Goal: Task Accomplishment & Management: Manage account settings

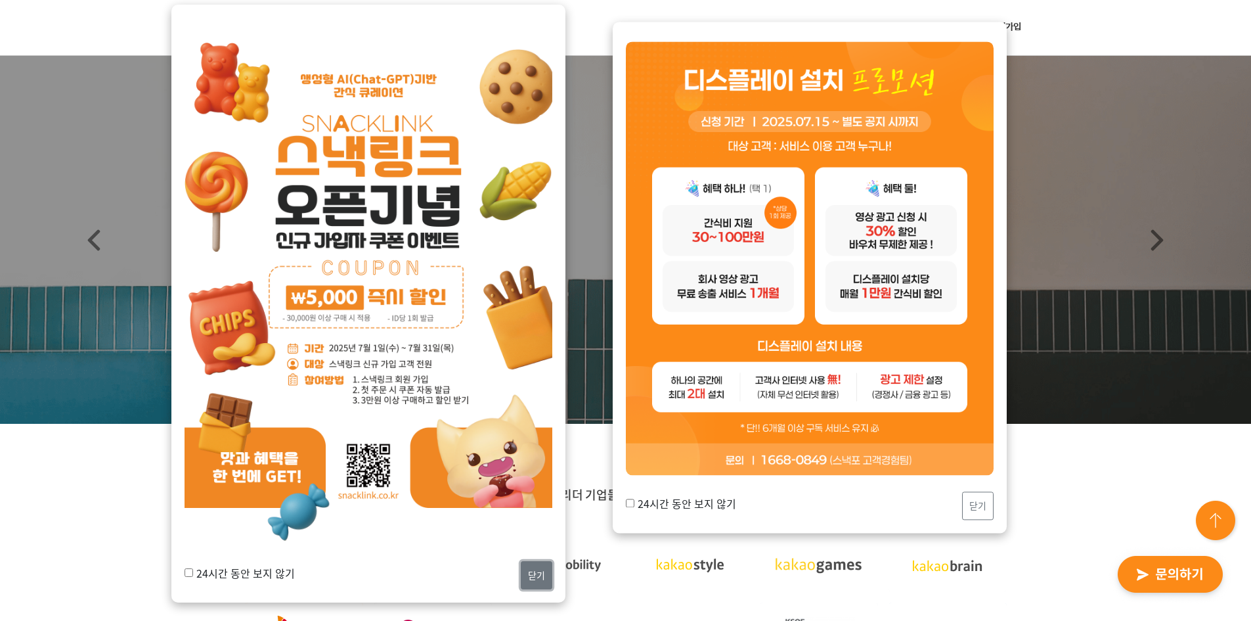
click at [544, 580] on button "닫기" at bounding box center [537, 575] width 32 height 28
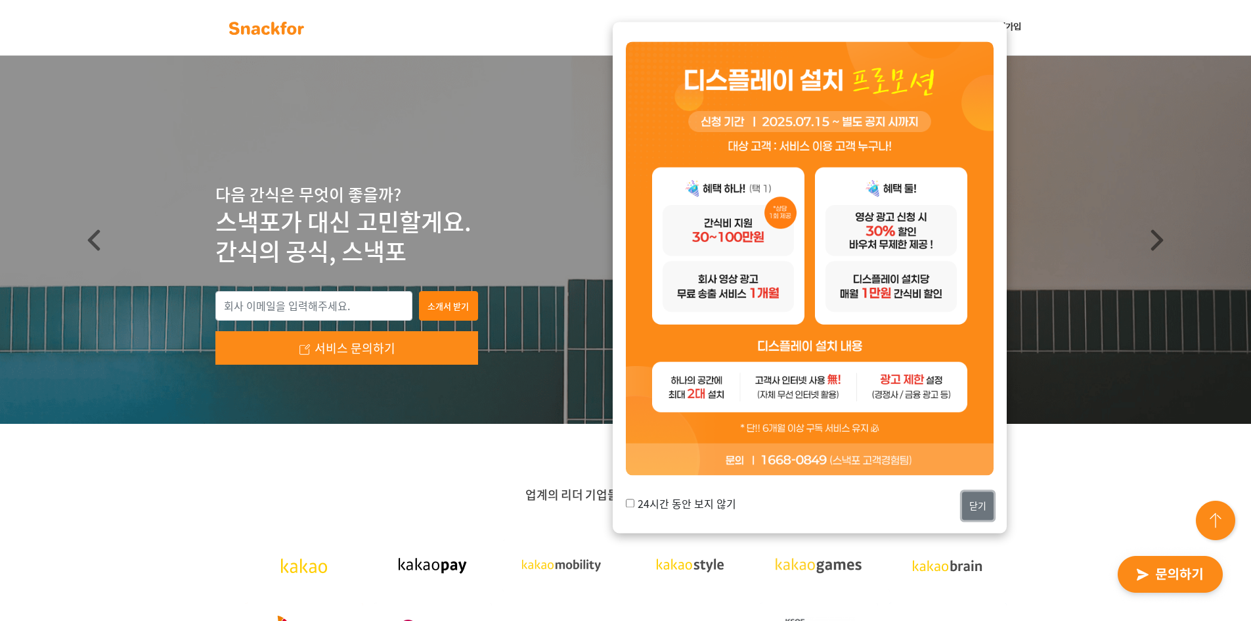
drag, startPoint x: 990, startPoint y: 493, endPoint x: 948, endPoint y: 510, distance: 45.4
click at [987, 494] on button "닫기" at bounding box center [978, 505] width 32 height 28
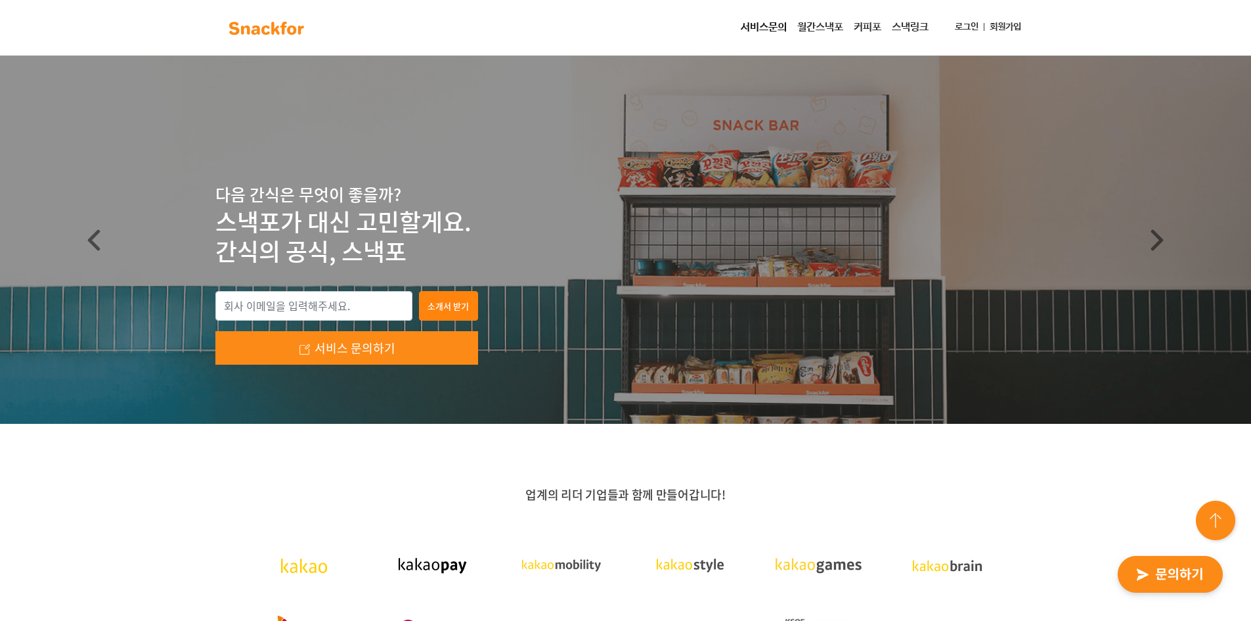
click at [955, 22] on link "로그인" at bounding box center [967, 27] width 34 height 24
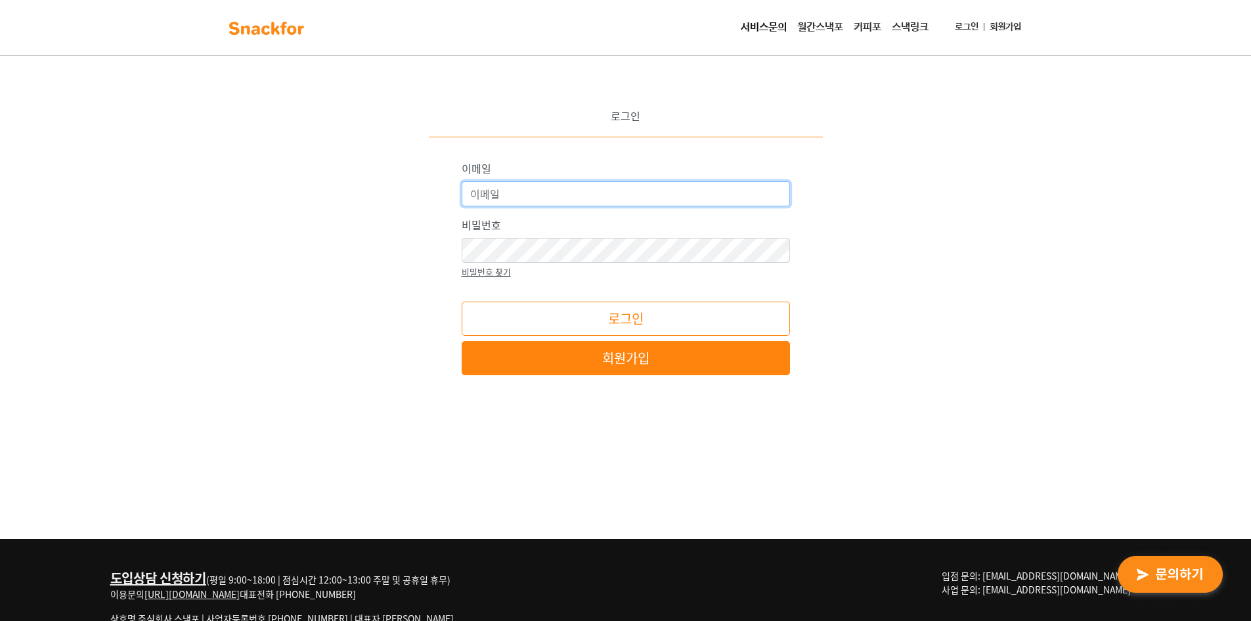
click at [667, 203] on input "이메일" at bounding box center [626, 193] width 328 height 25
type input "dhwan@snackfor.com"
click at [640, 317] on button "로그인" at bounding box center [626, 318] width 328 height 34
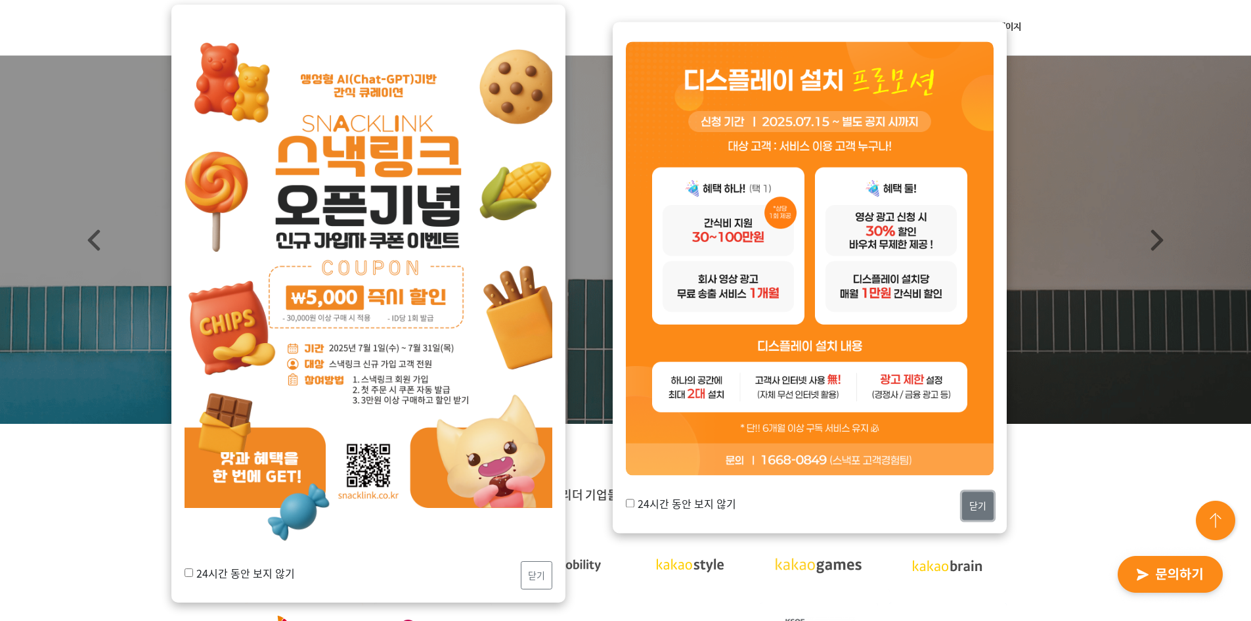
click at [972, 512] on button "닫기" at bounding box center [978, 505] width 32 height 28
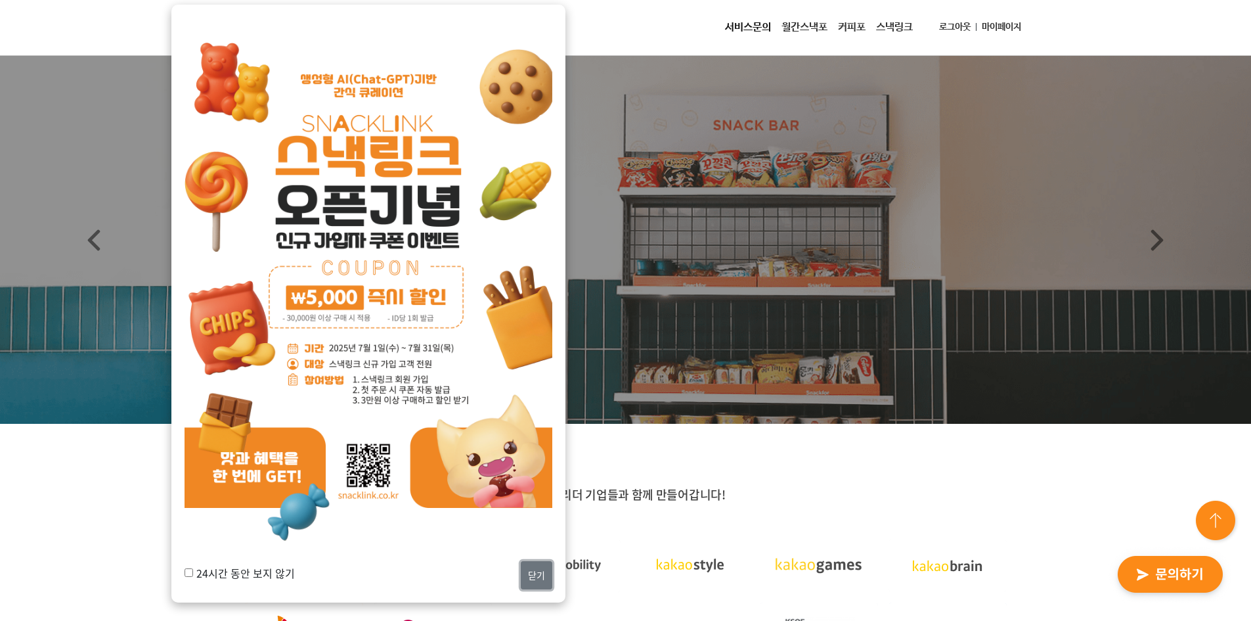
drag, startPoint x: 536, startPoint y: 571, endPoint x: 547, endPoint y: 561, distance: 14.9
click at [537, 571] on button "닫기" at bounding box center [537, 575] width 32 height 28
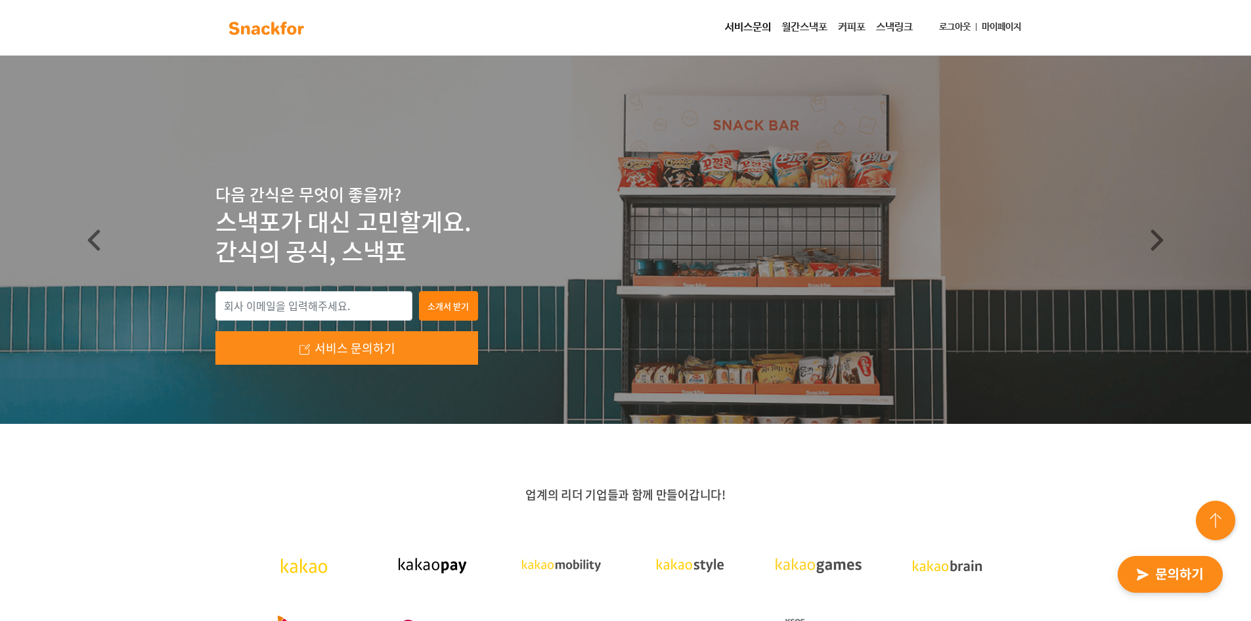
click at [787, 33] on link "월간스낵포" at bounding box center [804, 27] width 56 height 26
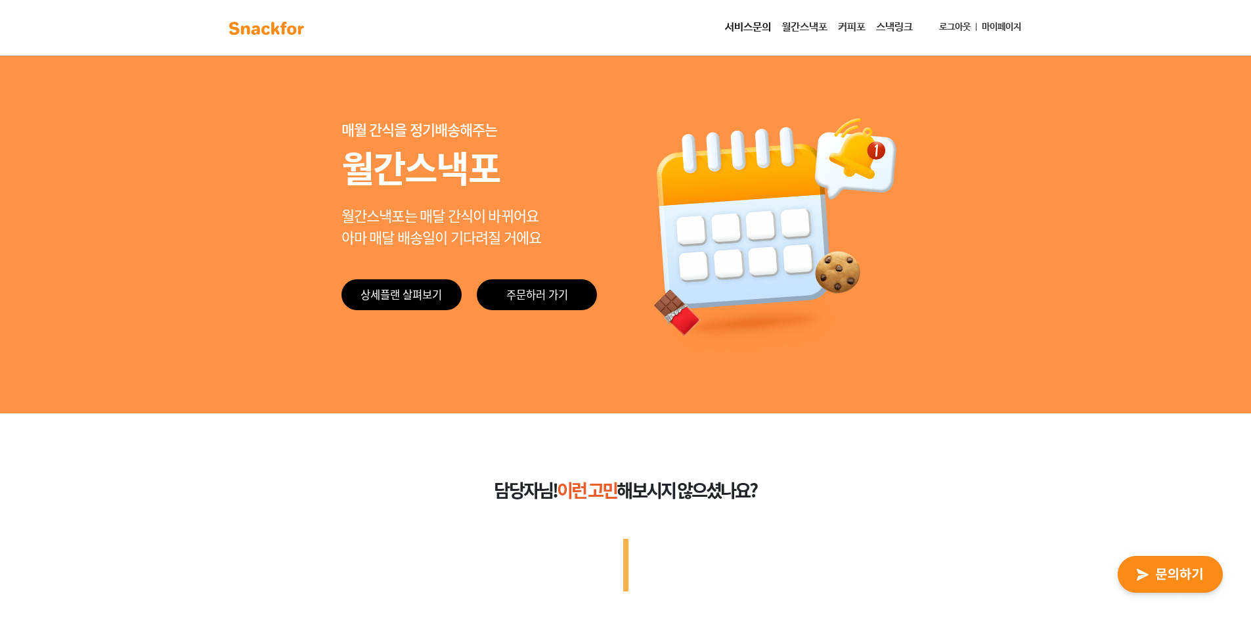
click at [732, 24] on link "서비스문의" at bounding box center [748, 27] width 56 height 26
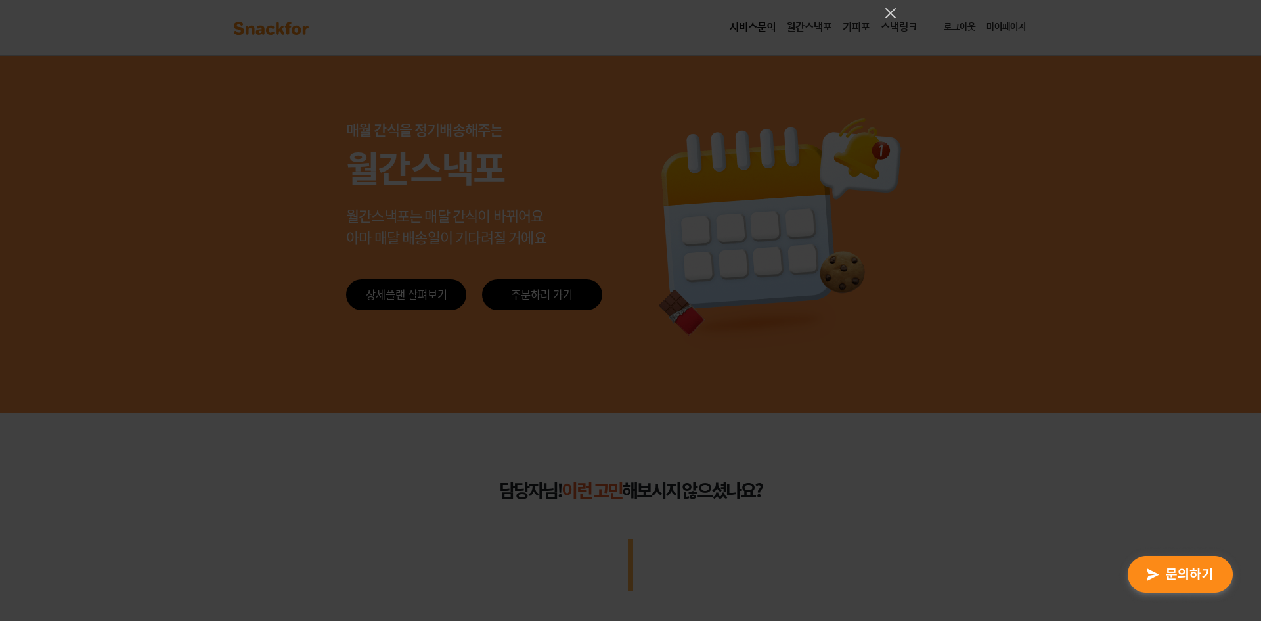
click at [825, 136] on div at bounding box center [630, 310] width 1261 height 621
click at [893, 12] on icon "Close" at bounding box center [891, 13] width 16 height 16
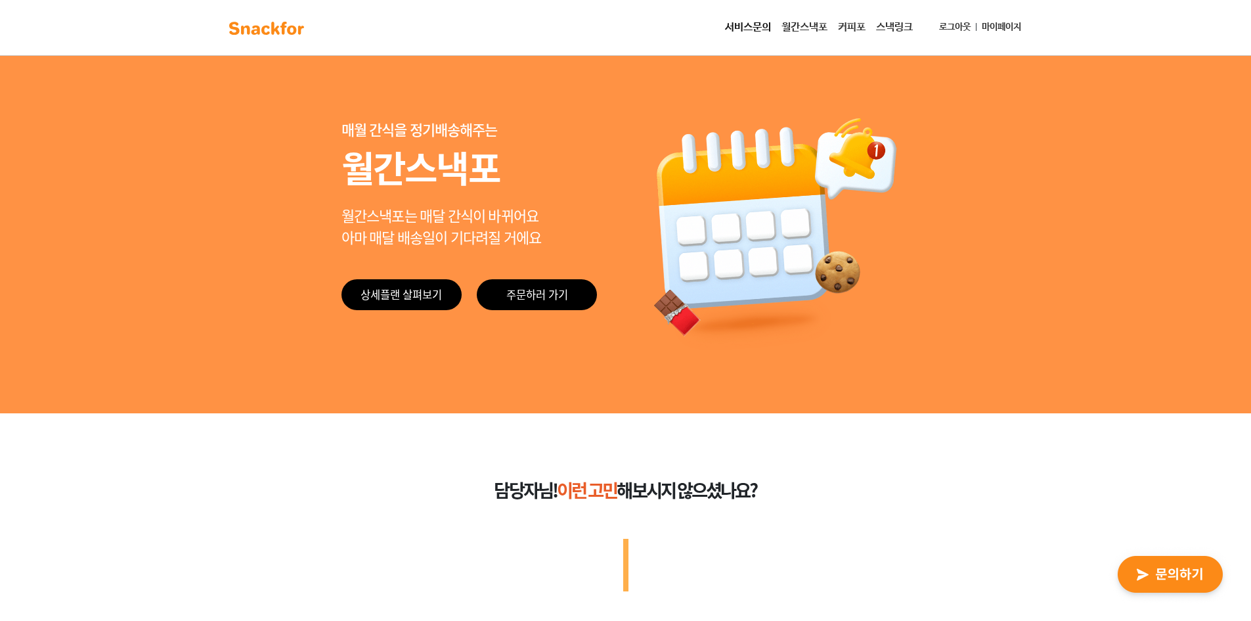
click at [1022, 27] on link "마이페이지" at bounding box center [1001, 27] width 50 height 24
click at [1018, 28] on link "마이페이지" at bounding box center [1001, 27] width 50 height 24
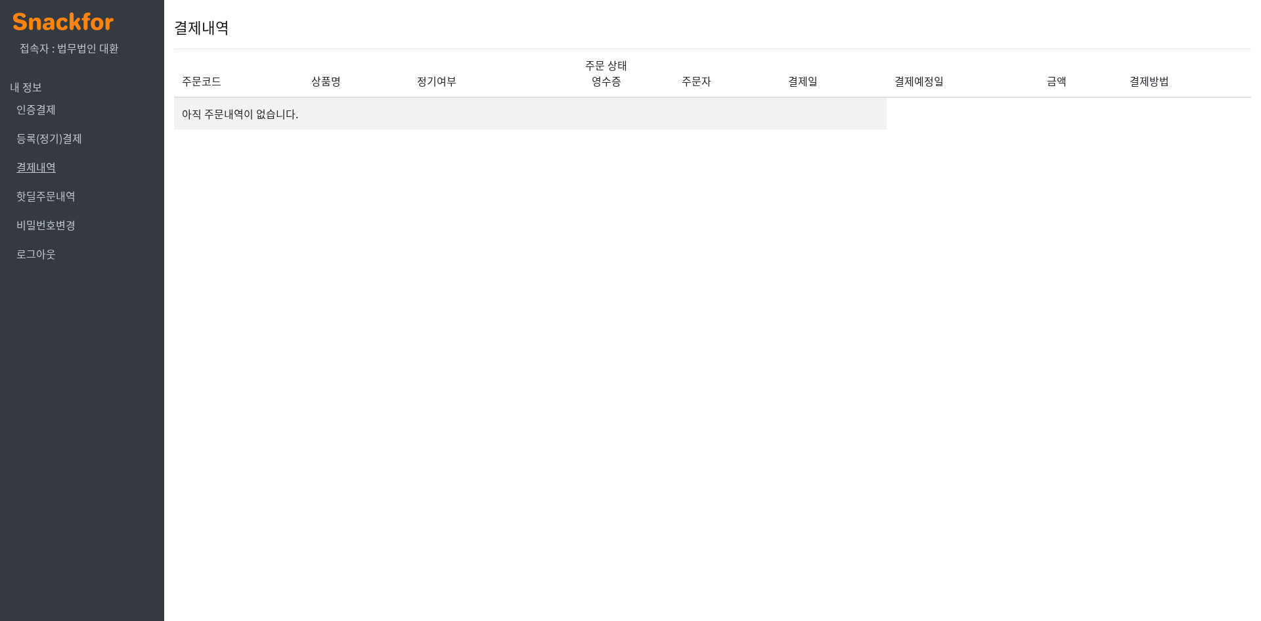
click at [42, 167] on link "결제내역" at bounding box center [35, 167] width 39 height 16
click at [47, 168] on link "결제내역" at bounding box center [35, 167] width 39 height 16
click at [58, 134] on link "등록(정기)결제" at bounding box center [49, 138] width 66 height 16
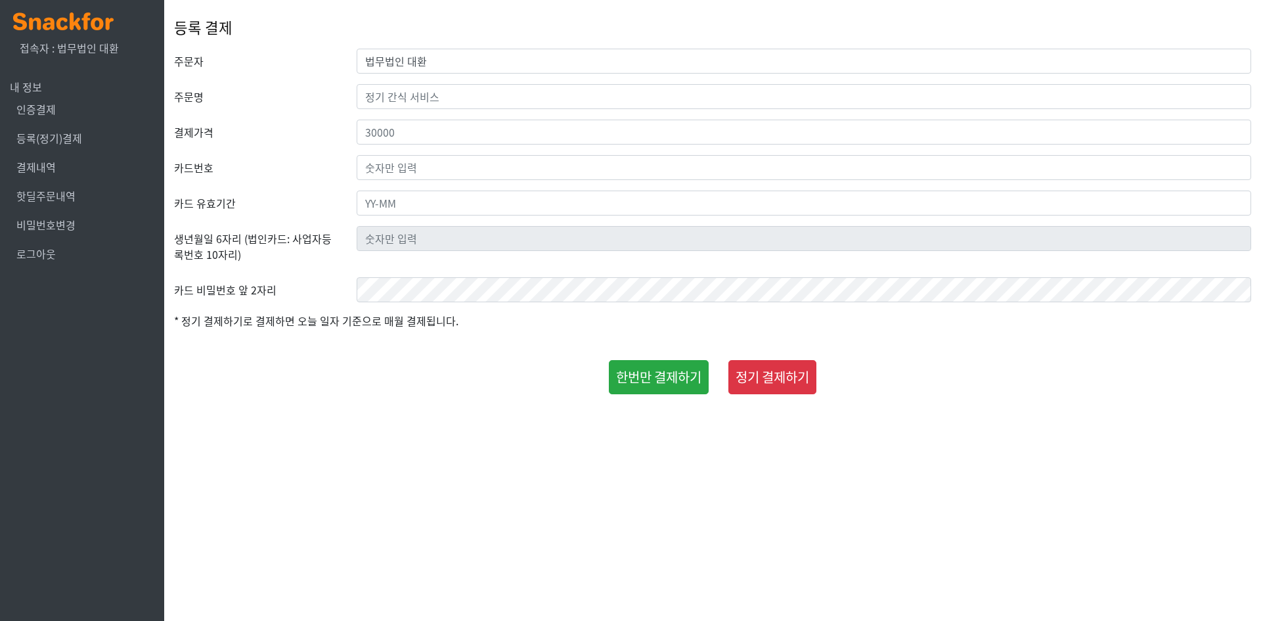
drag, startPoint x: 522, startPoint y: 366, endPoint x: 529, endPoint y: 312, distance: 54.3
click at [522, 365] on div "한번만 결제하기 정기 결제하기" at bounding box center [712, 377] width 1097 height 34
click at [50, 173] on link "결제내역" at bounding box center [35, 167] width 39 height 16
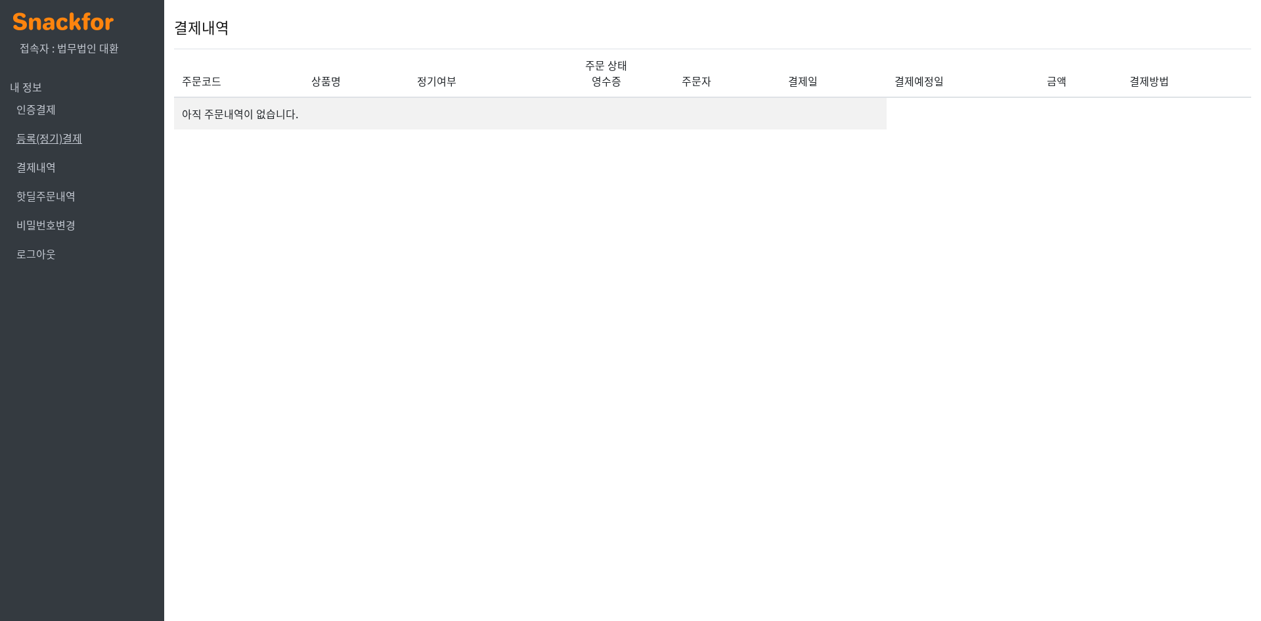
click at [72, 135] on link "등록(정기)결제" at bounding box center [49, 138] width 66 height 16
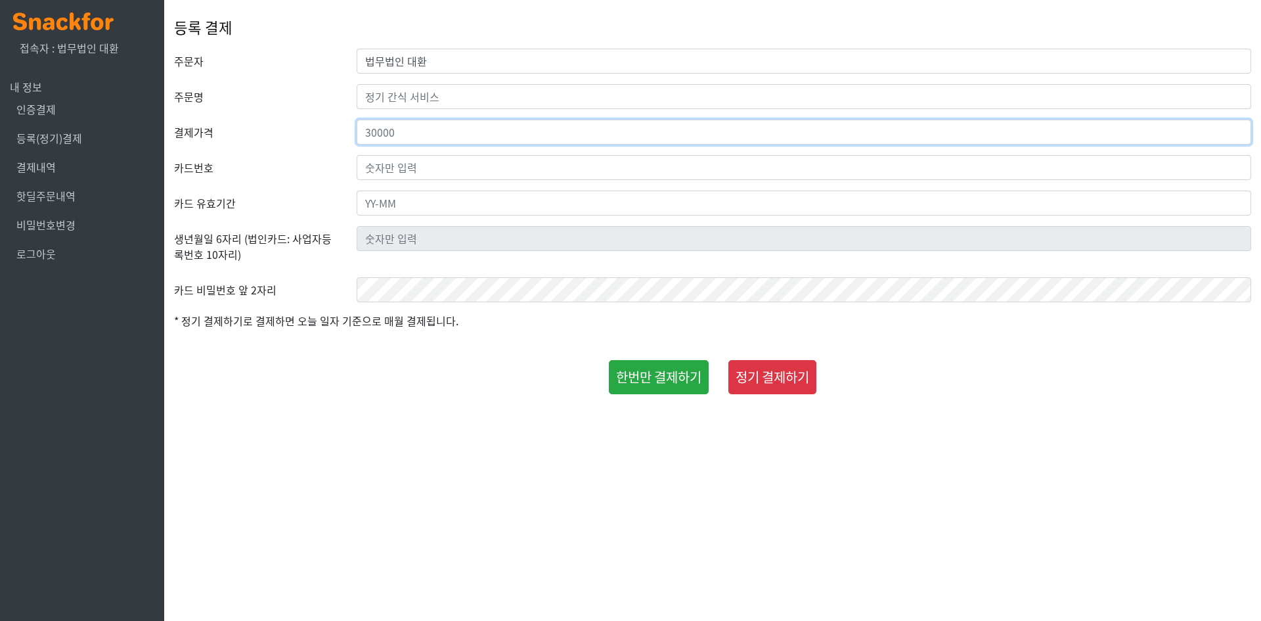
drag, startPoint x: 389, startPoint y: 135, endPoint x: 362, endPoint y: 138, distance: 27.1
click at [362, 138] on input "number" at bounding box center [804, 132] width 894 height 25
click at [336, 153] on form "주문자 법무법인 대환 주문명 결제가격 카드번호 카드 유효기간 생년월일 6자리 (법인카드: 사업자등록번호 10자리) 카드 비밀번호 앞 2자리" at bounding box center [712, 221] width 1077 height 345
click at [412, 98] on input "text" at bounding box center [804, 96] width 894 height 25
click at [410, 123] on input "number" at bounding box center [804, 132] width 894 height 25
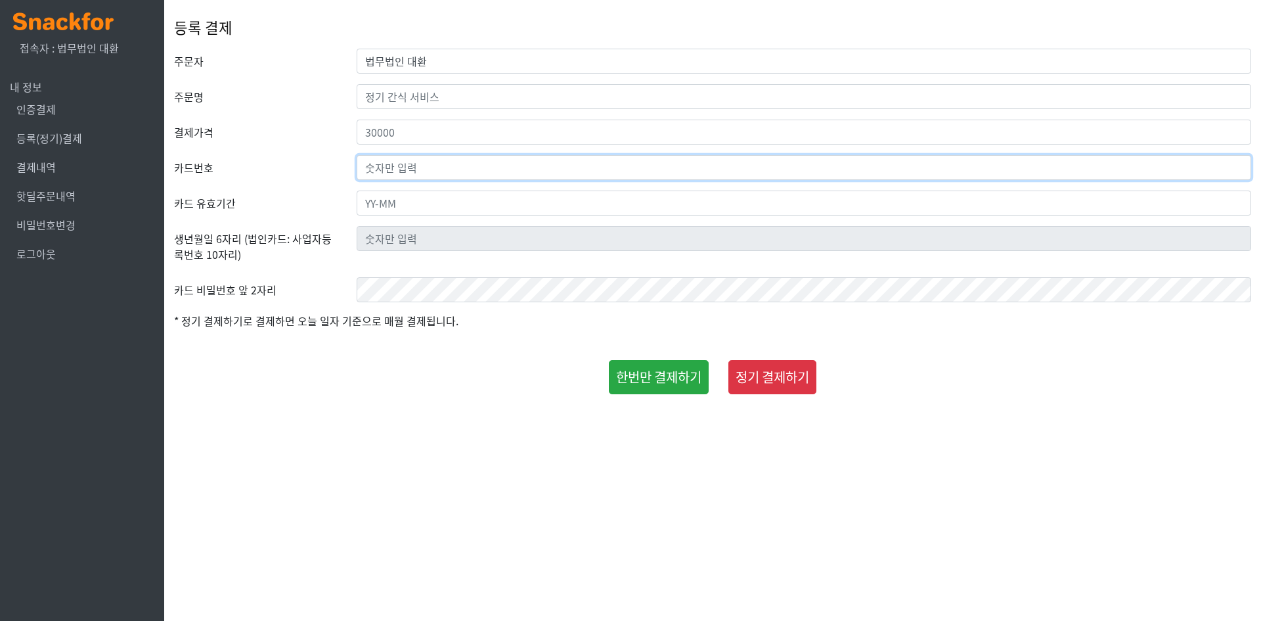
click at [401, 171] on input "text" at bounding box center [804, 167] width 894 height 25
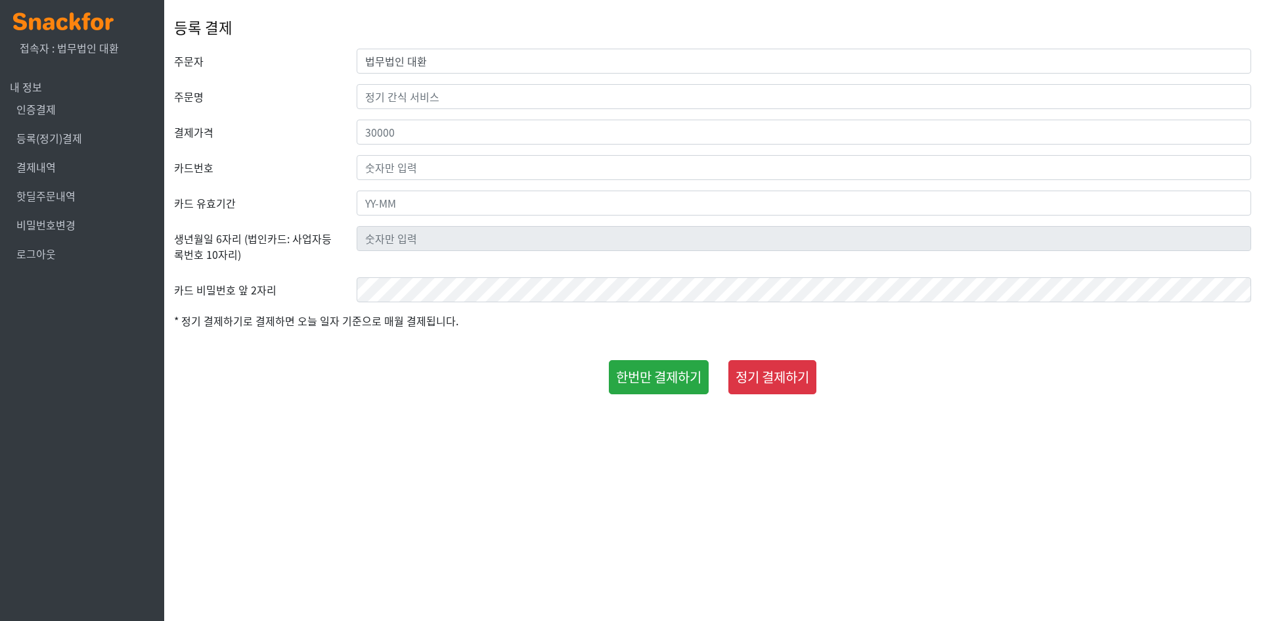
click at [28, 87] on span "내 정보" at bounding box center [26, 87] width 32 height 16
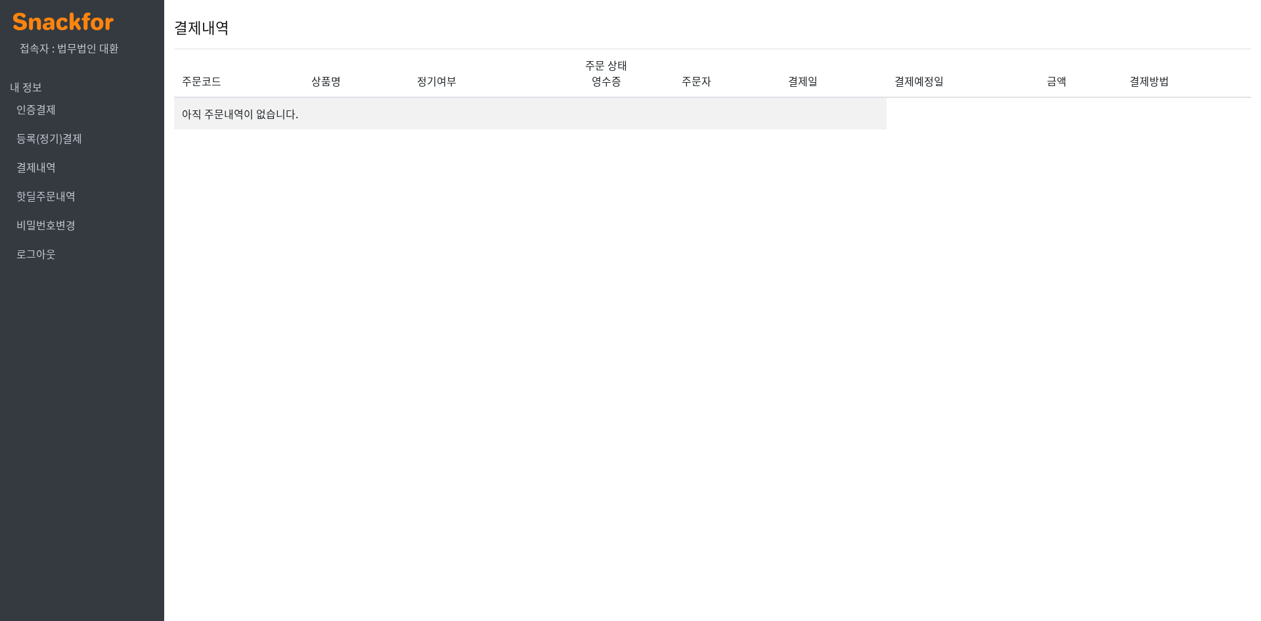
click at [953, 146] on html "x 접속자 : 법무법인 대환 내 정보 인증결제 등록(정기)결제 결제내역 핫딜주문내역 비밀번호변경 로그아웃 결제내역 주문코드 상품명 정기여부 주…" at bounding box center [630, 73] width 1261 height 146
drag, startPoint x: 630, startPoint y: 408, endPoint x: 397, endPoint y: 301, distance: 256.5
click at [630, 146] on html "x 접속자 : 법무법인 대환 내 정보 인증결제 등록(정기)결제 결제내역 핫딜주문내역 비밀번호변경 로그아웃 결제내역 주문코드 상품명 정기여부 주…" at bounding box center [630, 73] width 1261 height 146
click at [70, 30] on img at bounding box center [63, 21] width 100 height 18
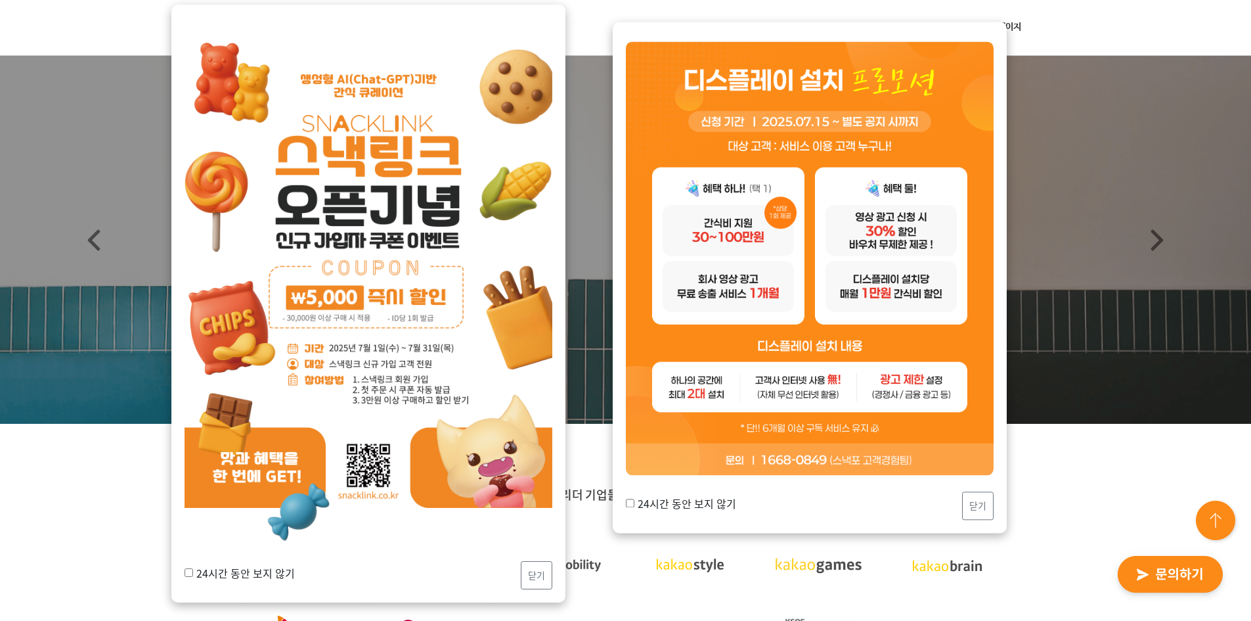
click at [693, 512] on div "24시간 동안 보지 않기 닫기" at bounding box center [810, 505] width 368 height 28
drag, startPoint x: 678, startPoint y: 504, endPoint x: 655, endPoint y: 516, distance: 25.3
click at [676, 506] on label "24시간 동안 보지 않기" at bounding box center [681, 503] width 110 height 16
click at [242, 569] on label "24시간 동안 보지 않기" at bounding box center [240, 573] width 110 height 16
click at [193, 569] on input "24시간 동안 보지 않기" at bounding box center [189, 572] width 9 height 9
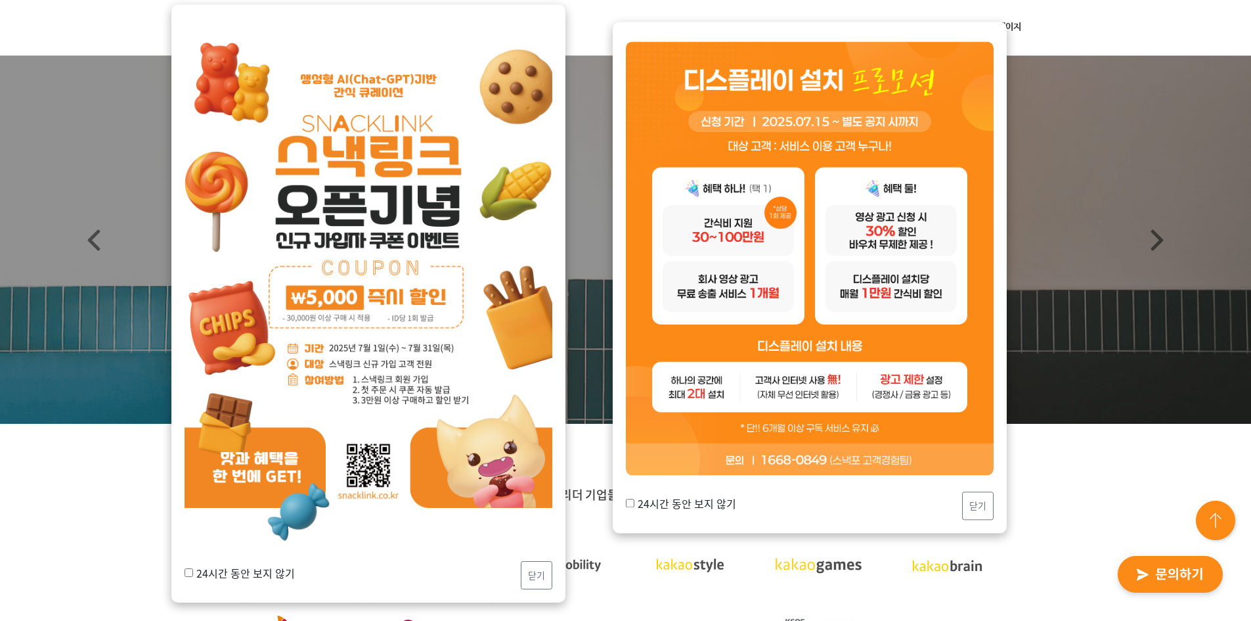
checkbox input "true"
drag, startPoint x: 522, startPoint y: 573, endPoint x: 543, endPoint y: 564, distance: 22.7
click at [522, 573] on button "닫기" at bounding box center [537, 575] width 32 height 28
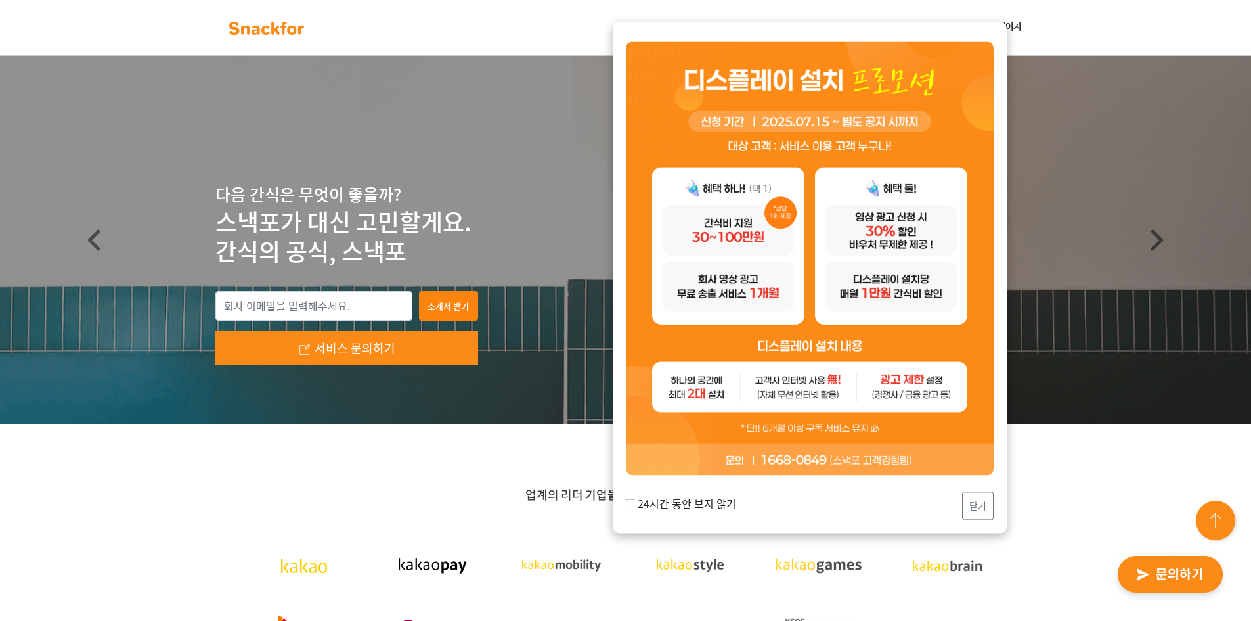
drag, startPoint x: 667, startPoint y: 503, endPoint x: 673, endPoint y: 507, distance: 7.7
click at [665, 506] on label "24시간 동안 보지 않기" at bounding box center [681, 503] width 110 height 16
click at [634, 506] on input "24시간 동안 보지 않기" at bounding box center [630, 502] width 9 height 9
checkbox input "true"
click at [976, 506] on button "닫기" at bounding box center [978, 505] width 32 height 28
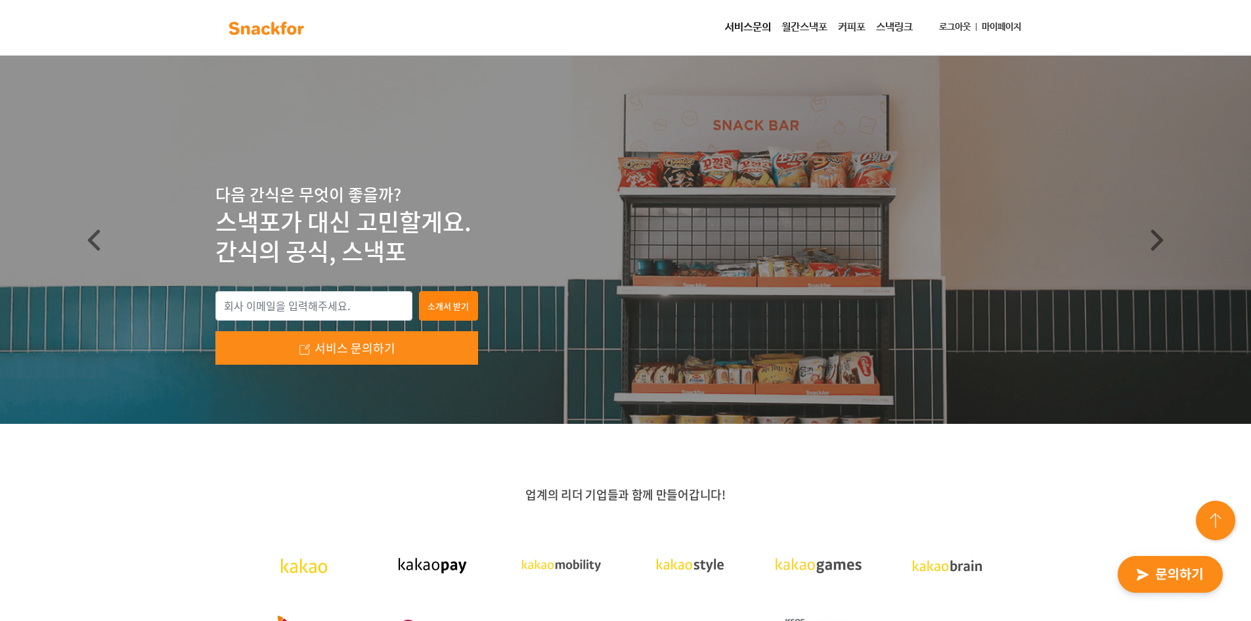
click at [1012, 32] on link "마이페이지" at bounding box center [1001, 27] width 50 height 24
click at [823, 30] on link "월간스낵포" at bounding box center [804, 27] width 56 height 26
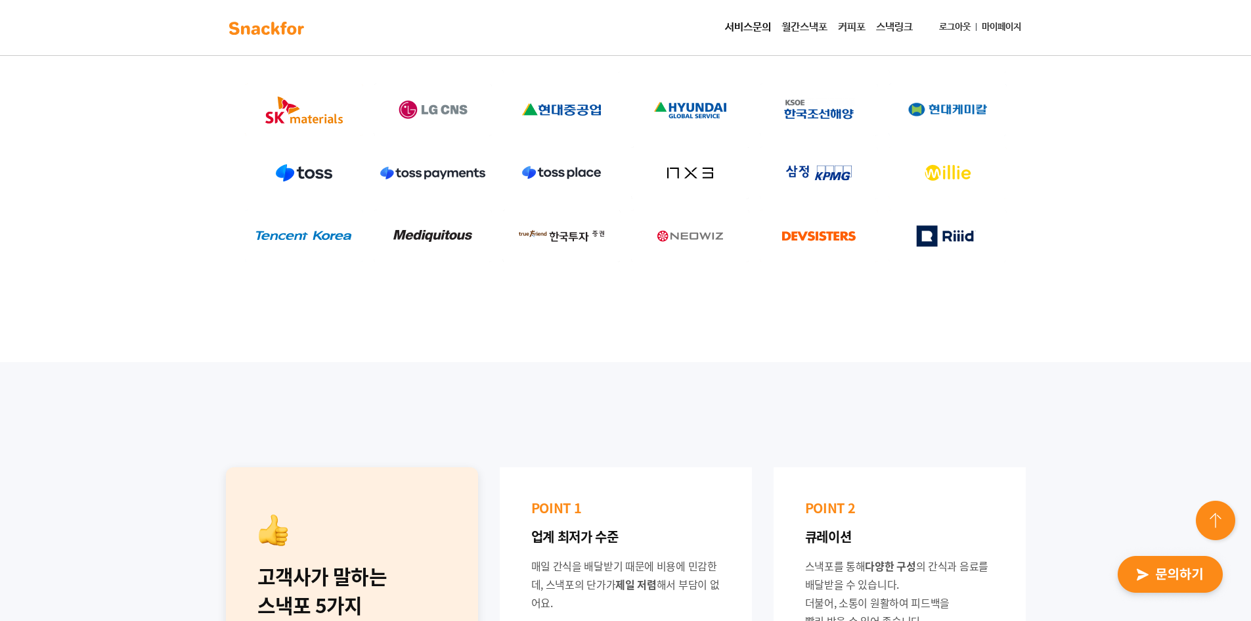
scroll to position [657, 0]
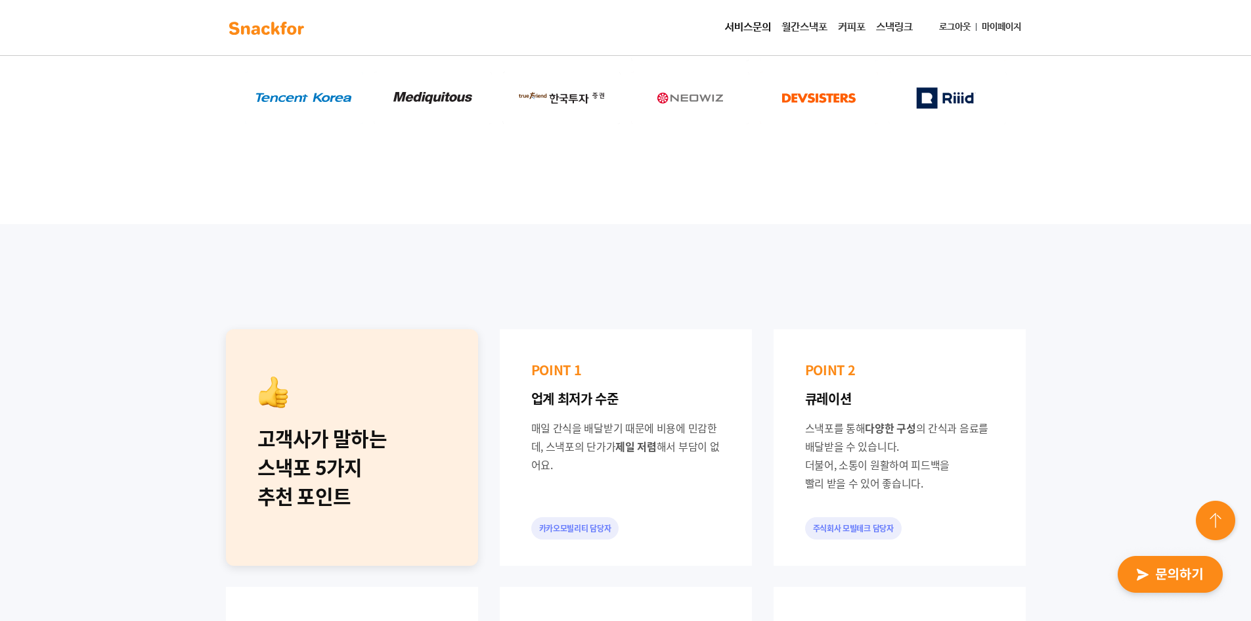
click at [795, 23] on link "월간스낵포" at bounding box center [804, 27] width 56 height 26
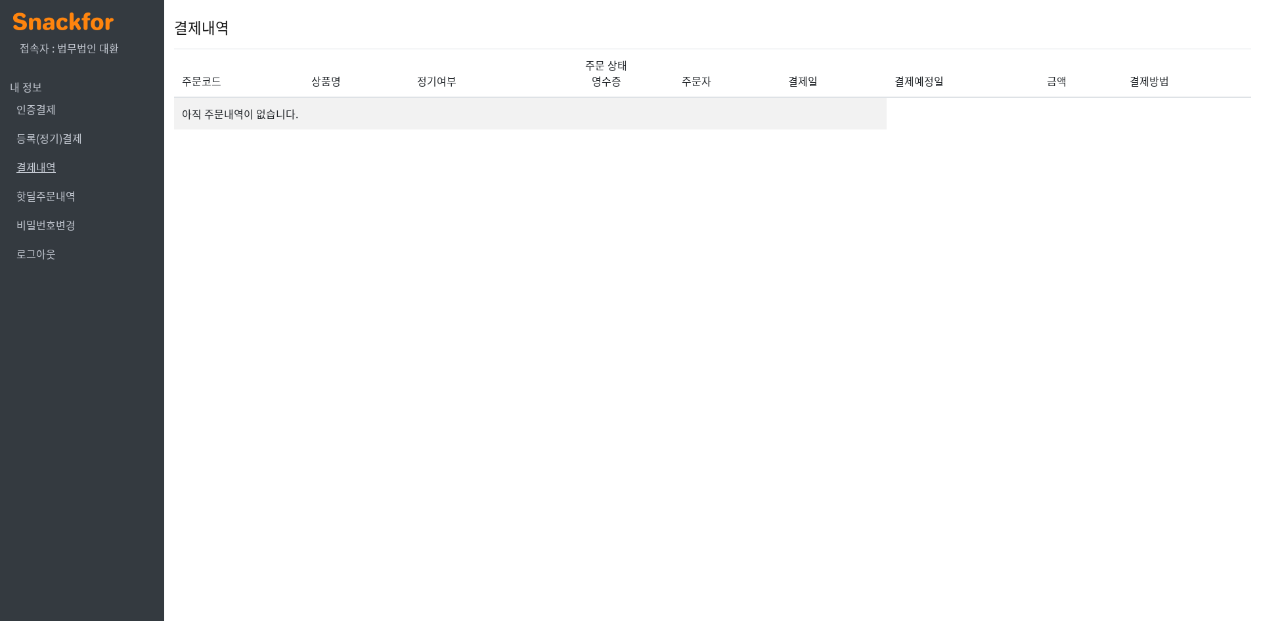
click at [36, 171] on link "결제내역" at bounding box center [35, 167] width 39 height 16
click at [56, 144] on link "등록(정기)결제" at bounding box center [49, 138] width 66 height 16
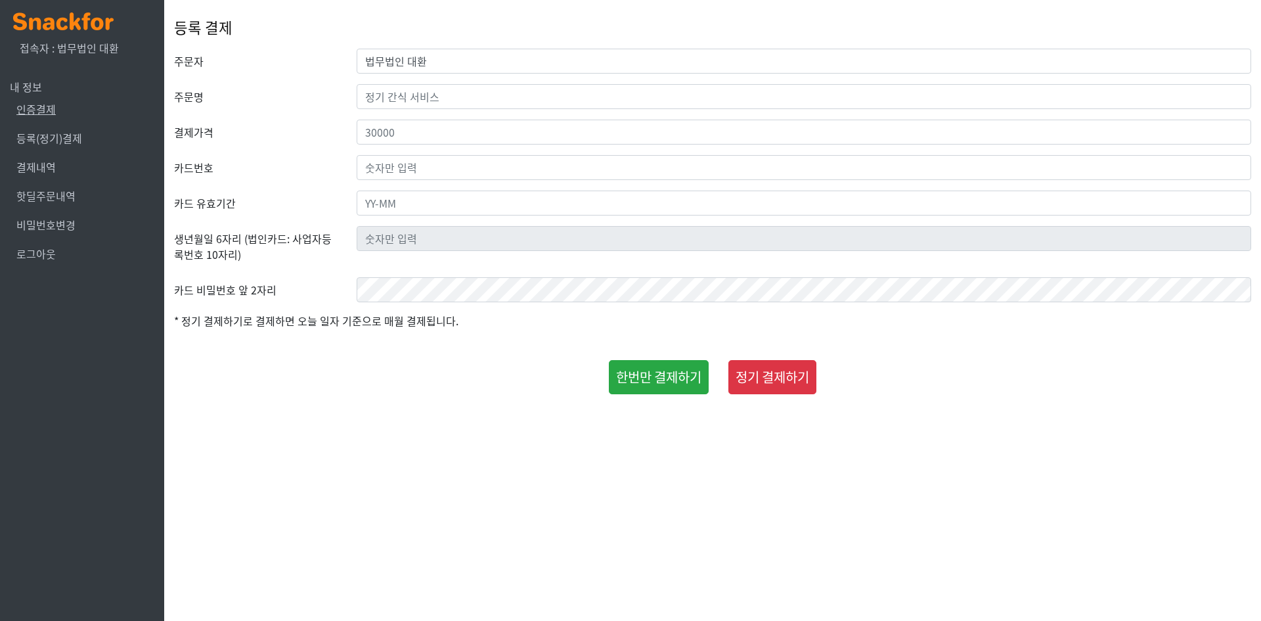
click at [51, 106] on link "인증결제" at bounding box center [35, 109] width 39 height 16
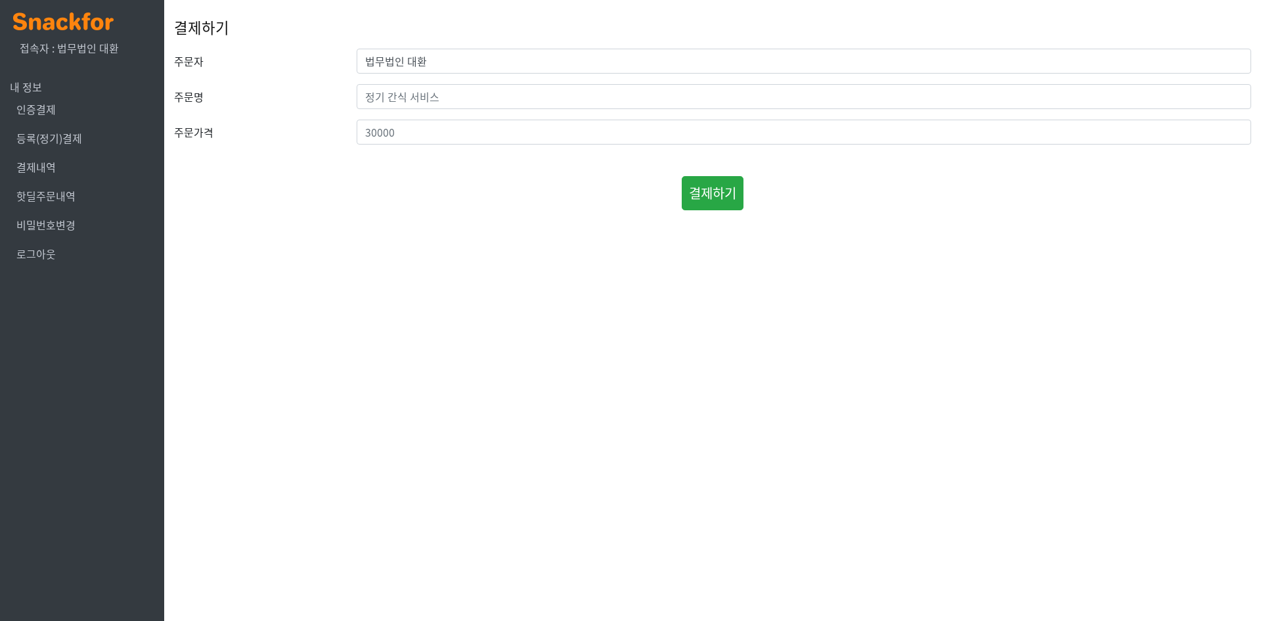
drag, startPoint x: 26, startPoint y: 77, endPoint x: 26, endPoint y: 91, distance: 14.5
click at [26, 77] on ul "내 정보 인증결제 등록(정기)결제 결제내역 핫딜주문내역 비밀번호변경 로그아웃" at bounding box center [82, 173] width 164 height 209
click at [26, 91] on span "내 정보" at bounding box center [26, 87] width 32 height 16
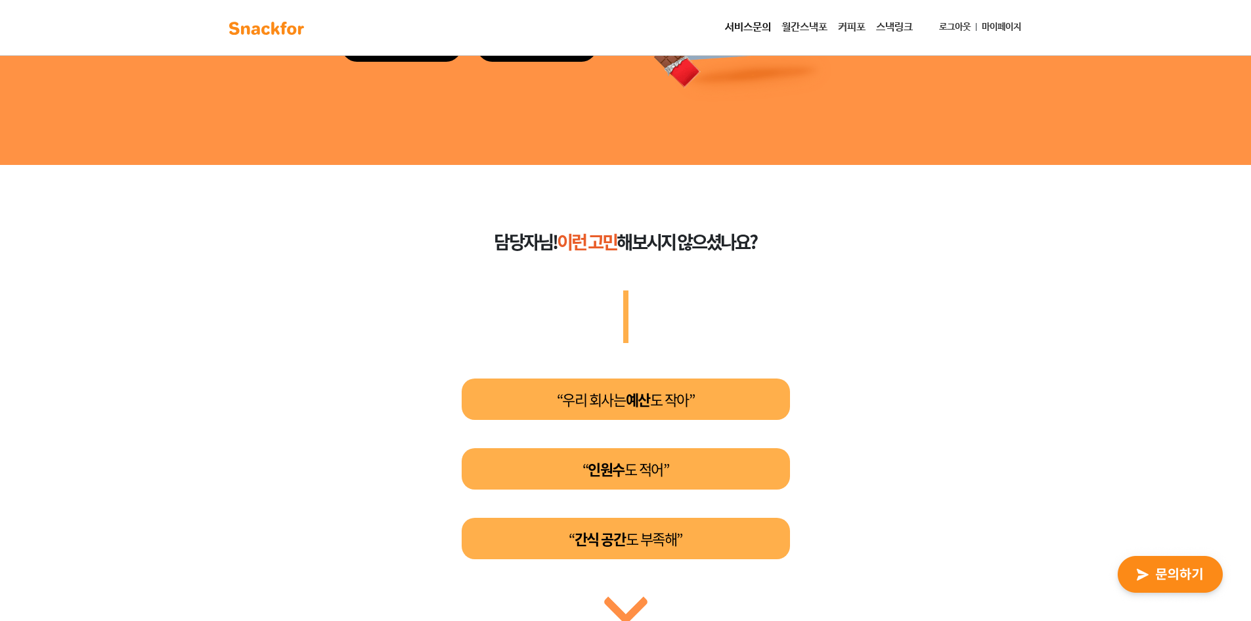
scroll to position [394, 0]
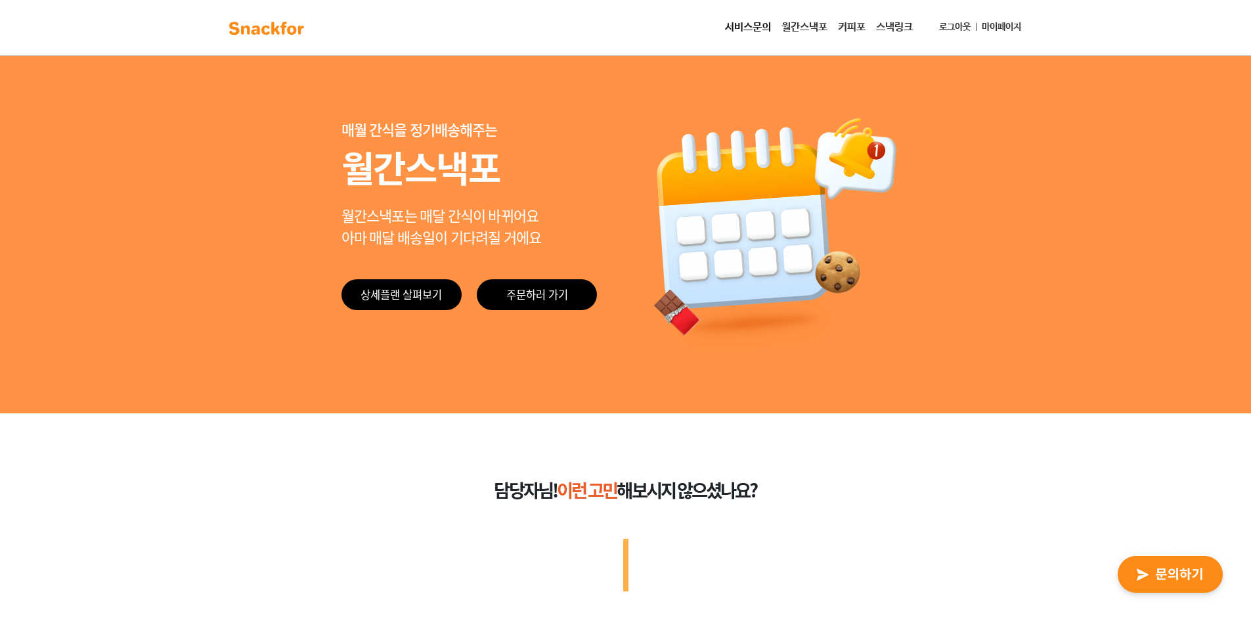
click at [844, 26] on link "커피포" at bounding box center [852, 27] width 38 height 26
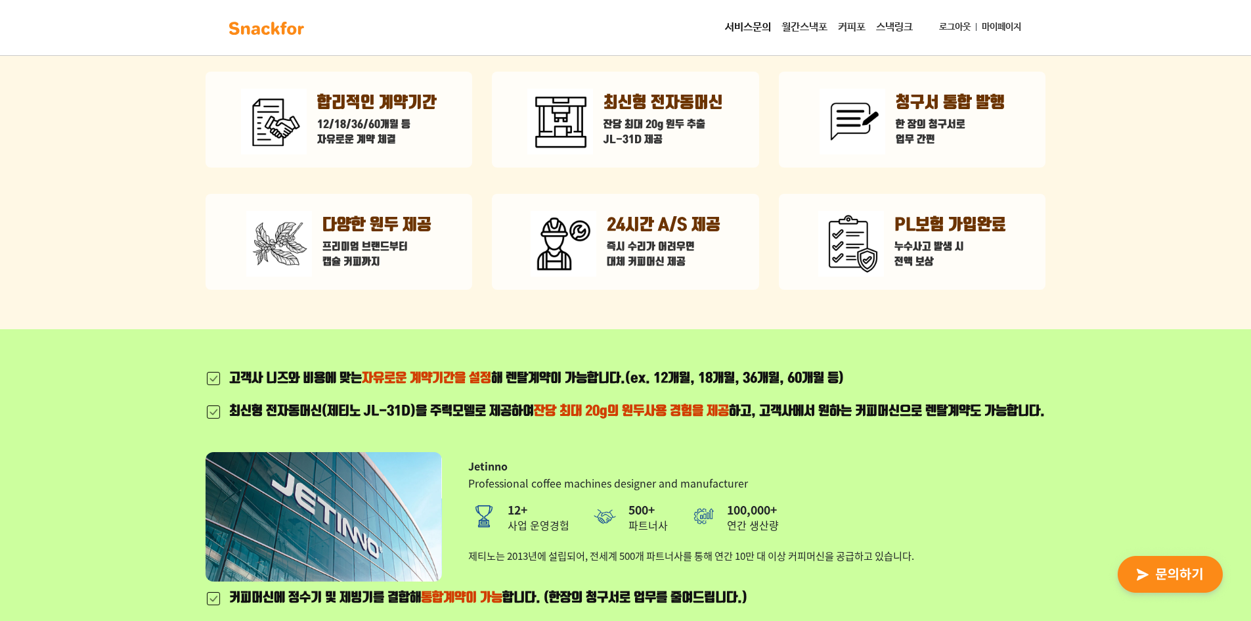
scroll to position [263, 0]
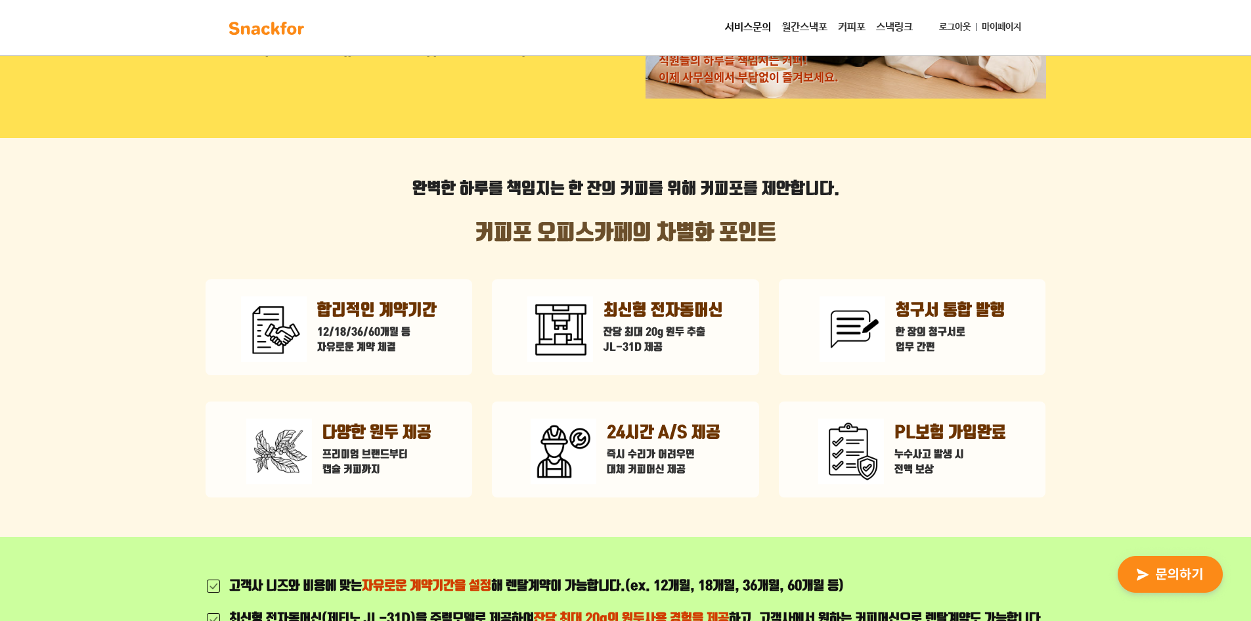
click at [854, 30] on link "커피포" at bounding box center [852, 27] width 38 height 26
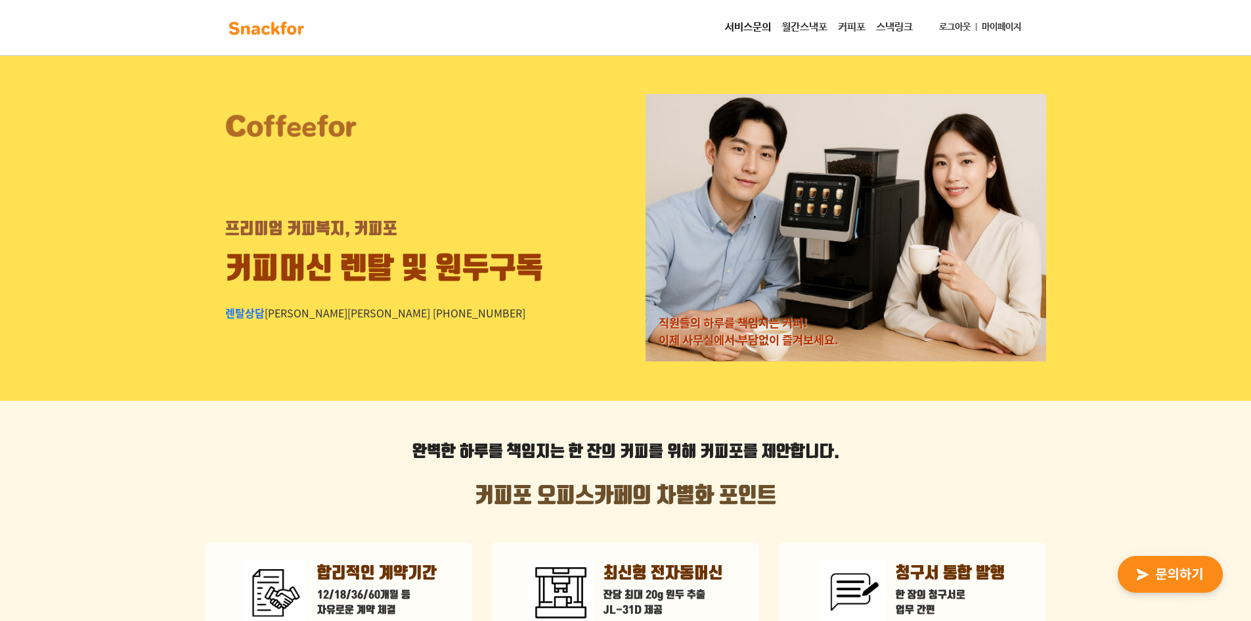
click at [888, 28] on link "스낵링크" at bounding box center [894, 27] width 47 height 26
click at [276, 31] on img at bounding box center [266, 28] width 83 height 21
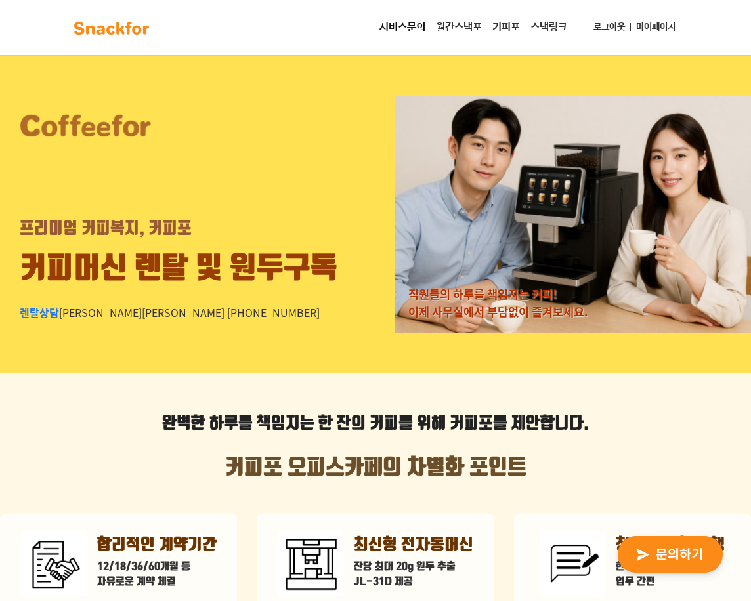
click at [414, 31] on link "서비스문의" at bounding box center [402, 27] width 56 height 26
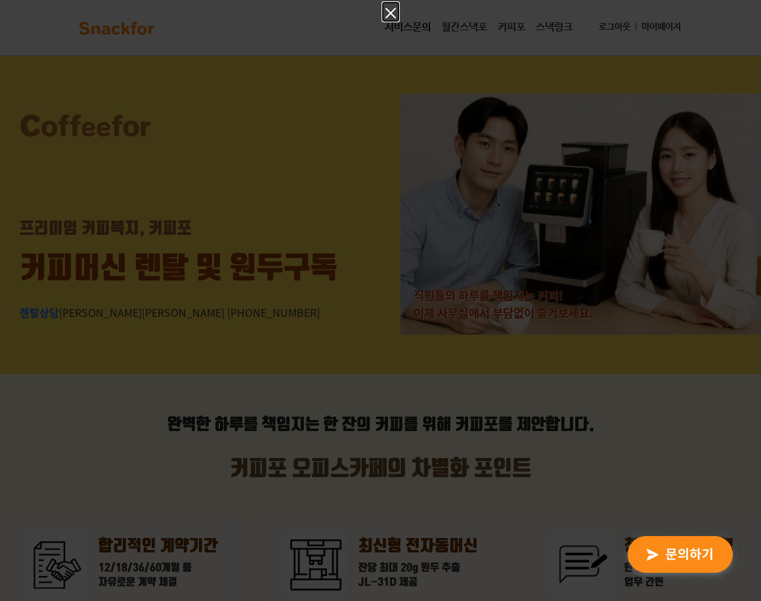
click at [390, 14] on icon "Close" at bounding box center [390, 13] width 11 height 11
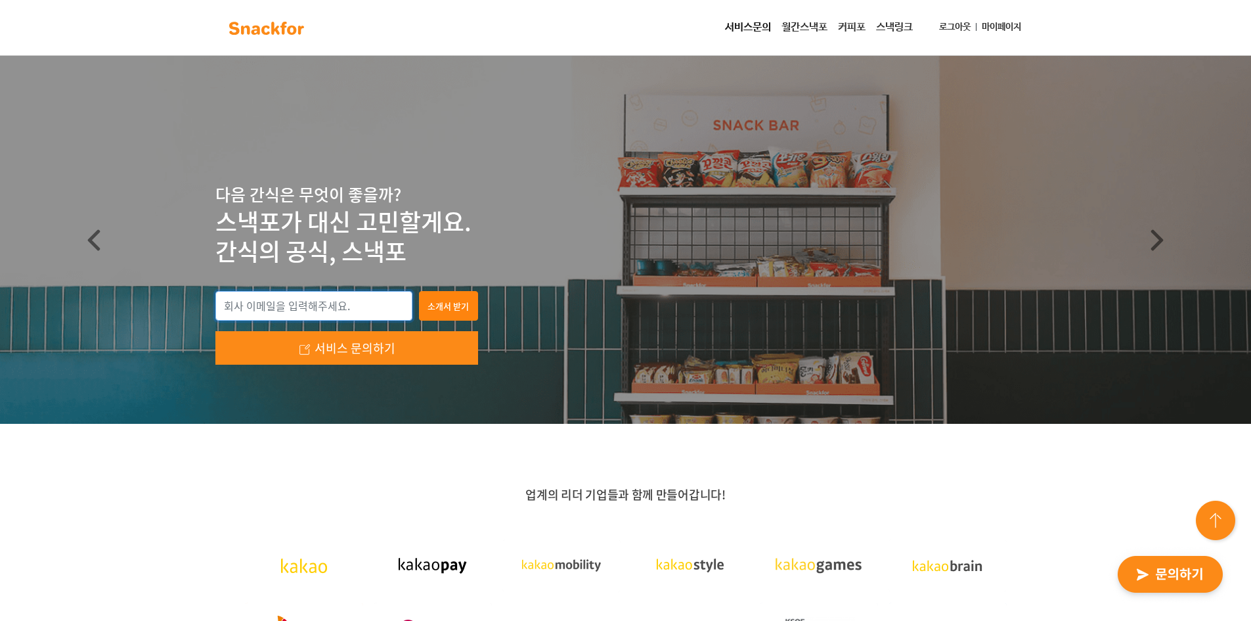
click at [356, 304] on input "email" at bounding box center [313, 306] width 197 height 30
type input "D"
click at [1021, 23] on link "마이페이지" at bounding box center [1001, 27] width 50 height 24
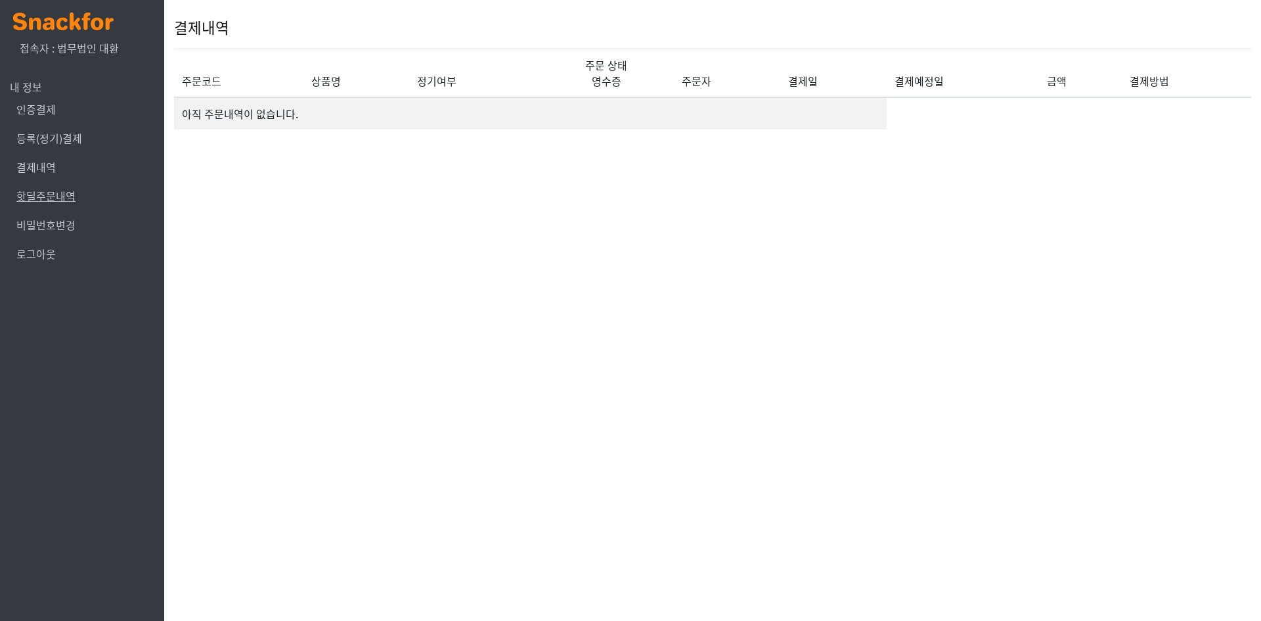
click at [67, 201] on link "핫딜주문내역" at bounding box center [45, 196] width 59 height 16
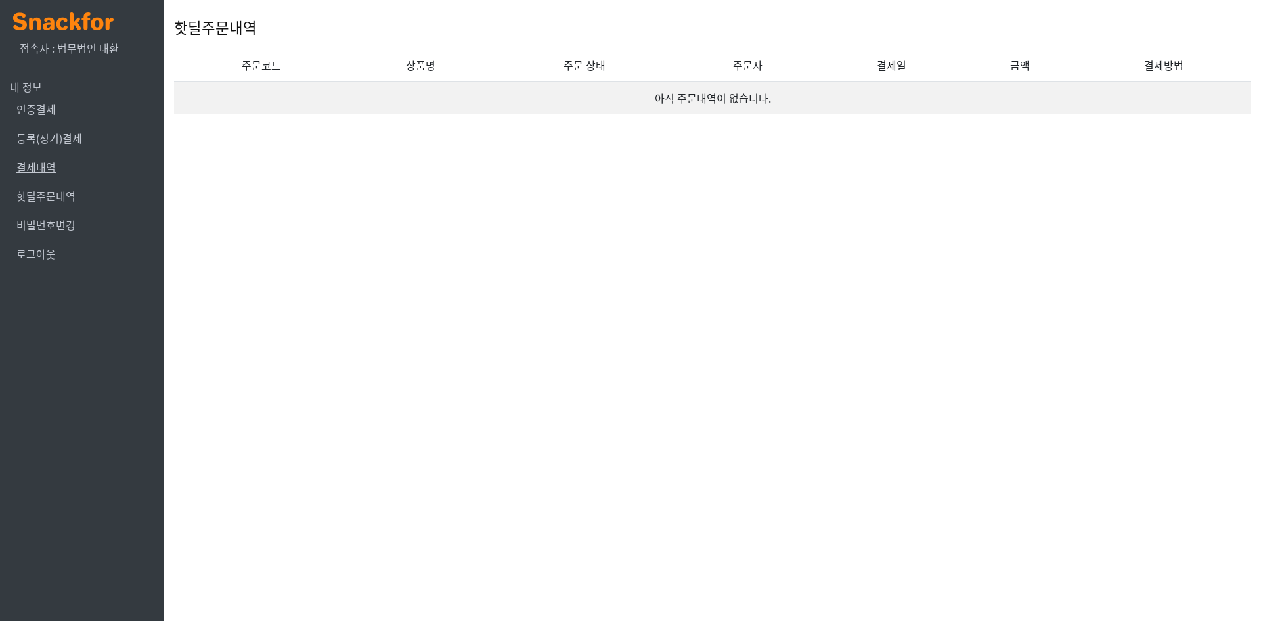
click at [51, 171] on link "결제내역" at bounding box center [35, 167] width 39 height 16
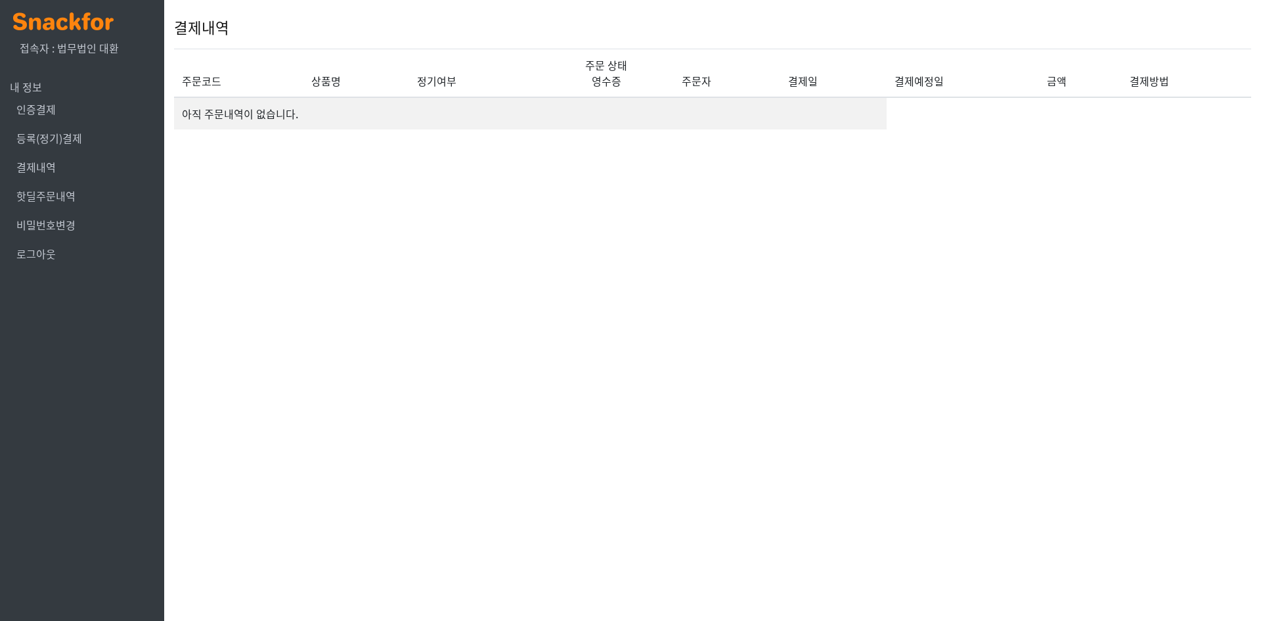
click at [59, 152] on li "등록(정기)결제" at bounding box center [82, 137] width 144 height 29
click at [63, 143] on link "등록(정기)결제" at bounding box center [49, 138] width 66 height 16
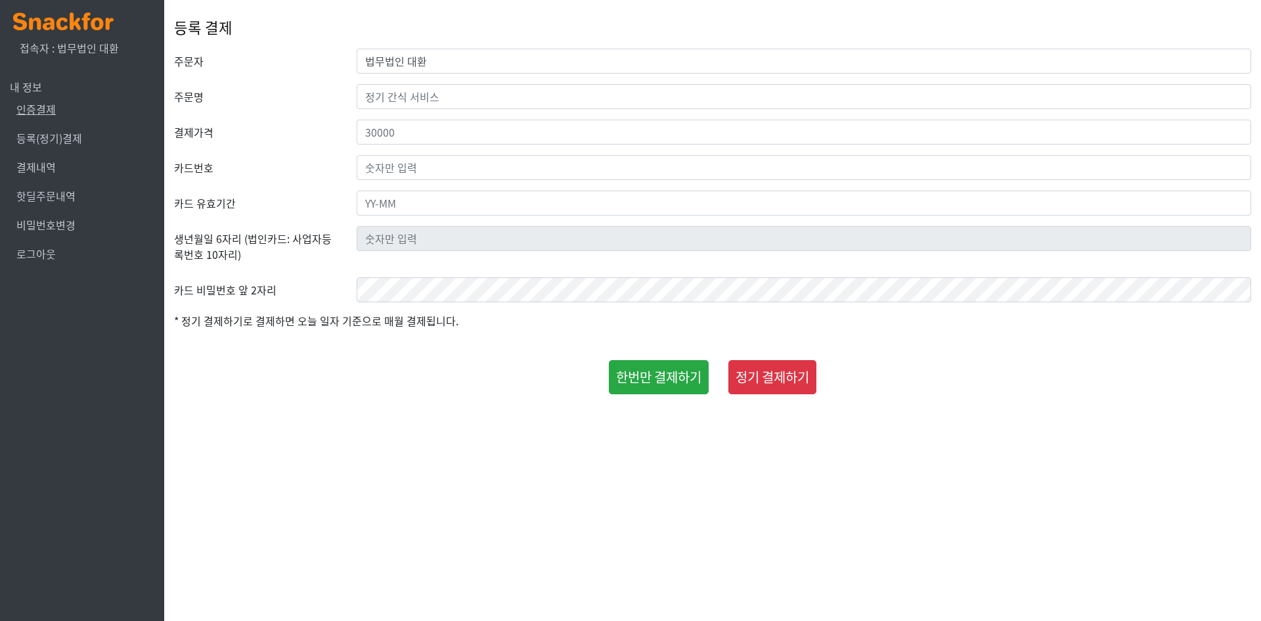
click at [49, 105] on link "인증결제" at bounding box center [35, 109] width 39 height 16
